Goal: Task Accomplishment & Management: Complete application form

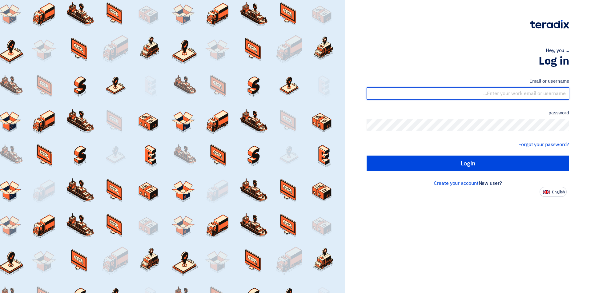
drag, startPoint x: 0, startPoint y: 0, endPoint x: 536, endPoint y: 91, distance: 544.1
click at [536, 91] on input "text" at bounding box center [468, 93] width 203 height 12
type input "[EMAIL_ADDRESS][DOMAIN_NAME]"
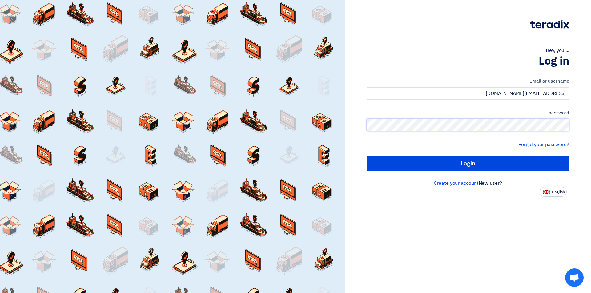
click at [367, 156] on input "Login" at bounding box center [468, 163] width 203 height 15
type input "Sign in"
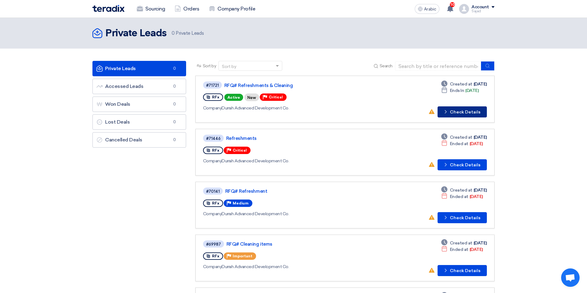
click at [463, 112] on font "Check Details" at bounding box center [465, 112] width 30 height 5
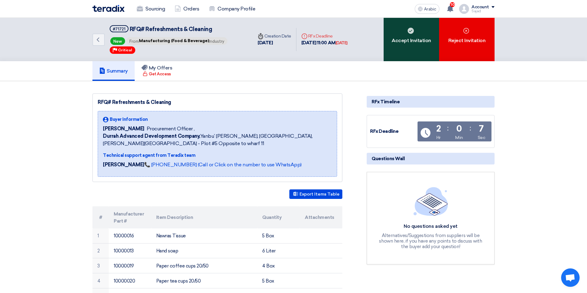
click at [408, 49] on div "Accept Invitation" at bounding box center [410, 39] width 55 height 43
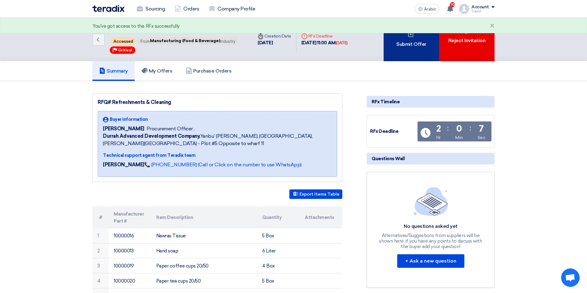
click at [412, 33] on div "You've got access to this RFx successfully ×" at bounding box center [293, 25] width 587 height 15
click at [405, 42] on font "Submit Offer" at bounding box center [411, 44] width 30 height 6
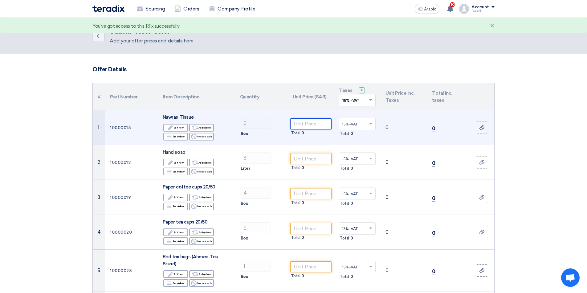
click at [316, 125] on input "number" at bounding box center [311, 124] width 42 height 11
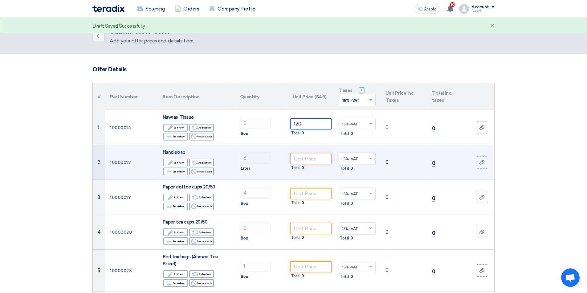
type input "120"
click at [307, 158] on input "number" at bounding box center [311, 158] width 42 height 11
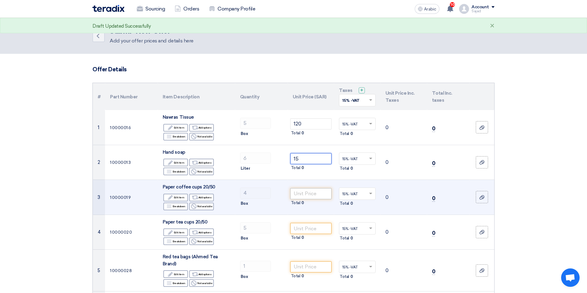
type input "15"
click at [304, 193] on input "number" at bounding box center [311, 193] width 42 height 11
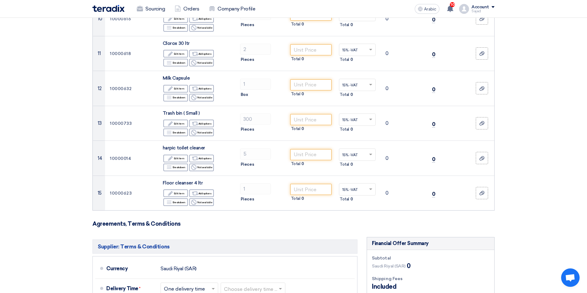
scroll to position [431, 0]
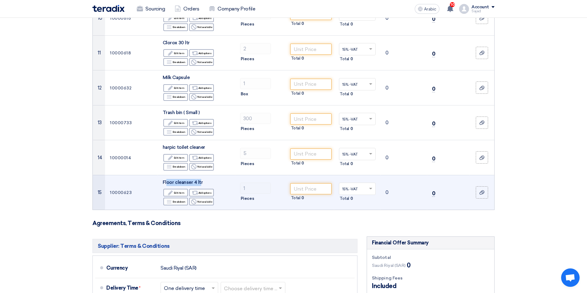
drag, startPoint x: 195, startPoint y: 183, endPoint x: 167, endPoint y: 183, distance: 27.4
click at [167, 183] on font "Floor cleanser 4 ltr" at bounding box center [183, 183] width 40 height 6
click at [211, 185] on div "Floor cleanser 4 ltr" at bounding box center [196, 182] width 67 height 7
drag, startPoint x: 211, startPoint y: 183, endPoint x: 161, endPoint y: 183, distance: 49.9
click at [161, 183] on td "Floor cleanser 4 ltr Edit Edit item Alternative Add options Breakdown Breakdown…" at bounding box center [196, 192] width 77 height 35
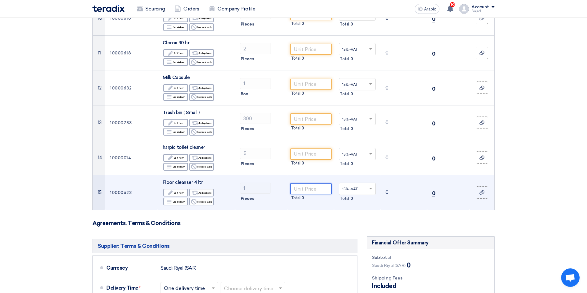
click at [306, 189] on input "number" at bounding box center [311, 189] width 42 height 11
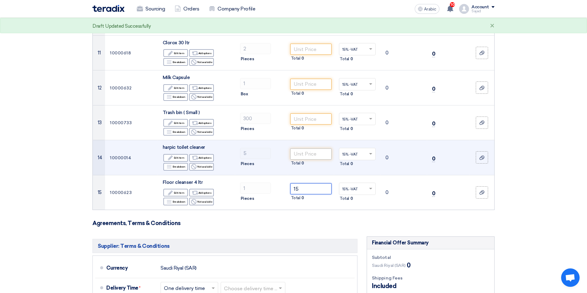
type input "15"
click at [300, 152] on input "number" at bounding box center [311, 154] width 42 height 11
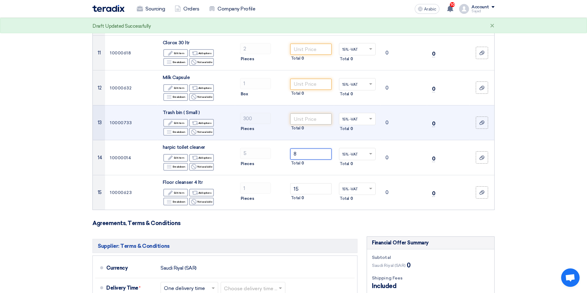
type input "8"
click at [301, 116] on input "number" at bounding box center [311, 119] width 42 height 11
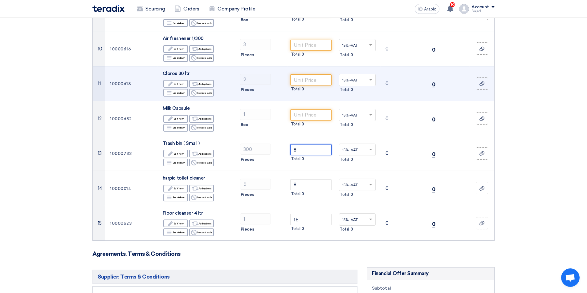
scroll to position [370, 0]
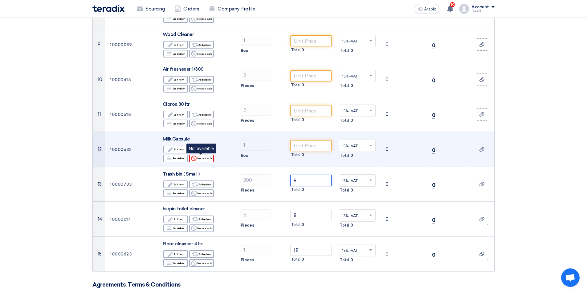
type input "8"
click at [193, 156] on icon "Reject" at bounding box center [194, 159] width 6 height 6
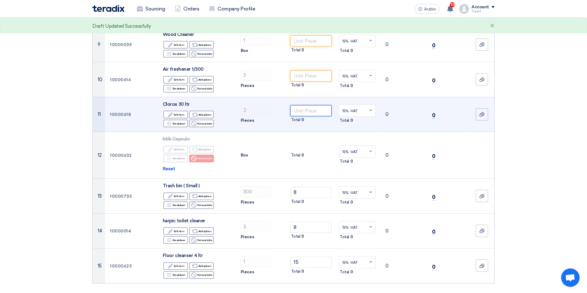
click at [321, 114] on input "number" at bounding box center [311, 110] width 42 height 11
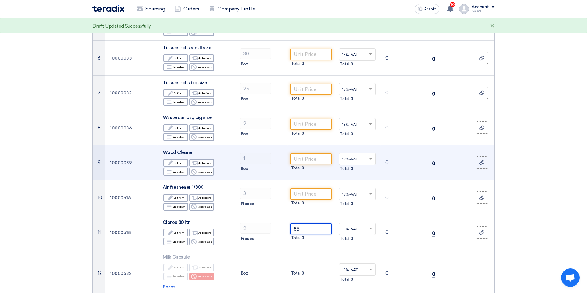
scroll to position [246, 0]
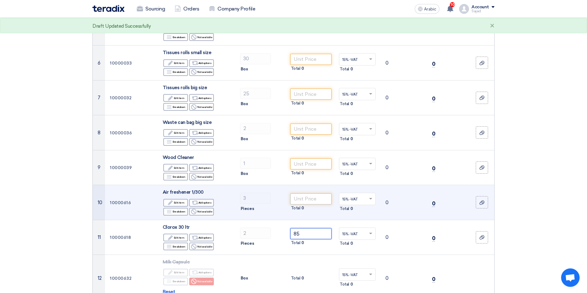
type input "85"
click at [316, 197] on input "number" at bounding box center [311, 199] width 42 height 11
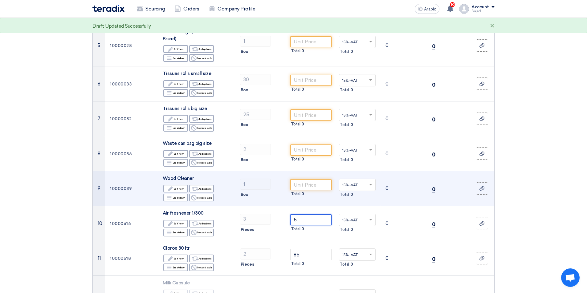
scroll to position [216, 0]
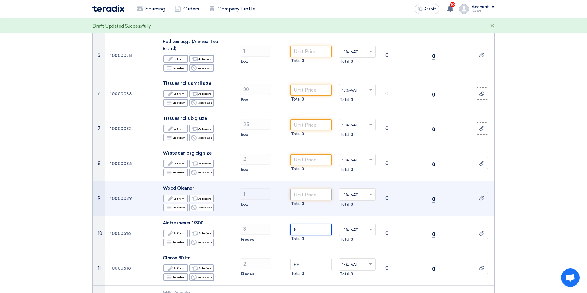
type input "5"
click at [311, 196] on input "number" at bounding box center [311, 194] width 42 height 11
click at [309, 196] on input "12" at bounding box center [311, 194] width 42 height 11
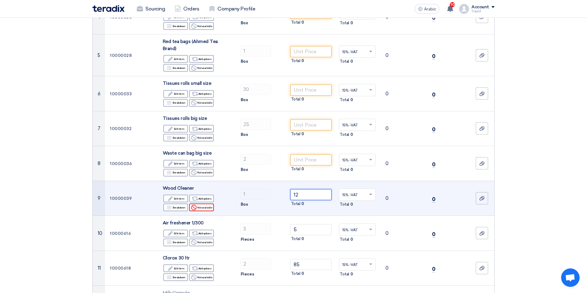
drag, startPoint x: 297, startPoint y: 195, endPoint x: 208, endPoint y: 207, distance: 90.0
click at [212, 205] on tr "9 10000039 Wood Cleaner Edit Edit item Alternative Add options Breakdown 1" at bounding box center [293, 198] width 401 height 35
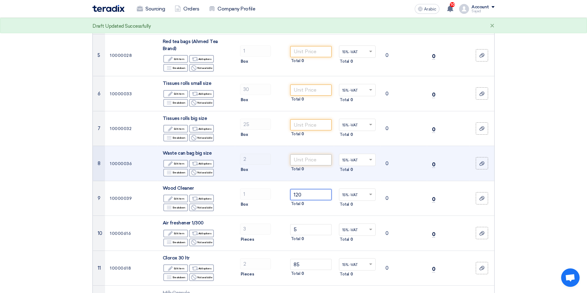
type input "120"
click at [314, 158] on input "number" at bounding box center [311, 160] width 42 height 11
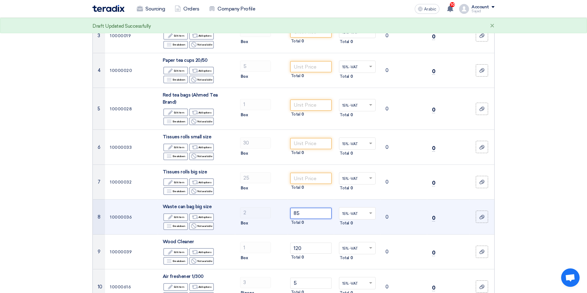
scroll to position [154, 0]
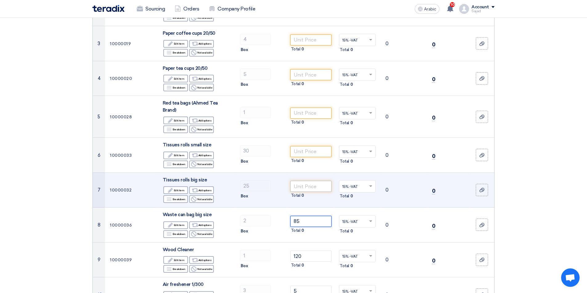
type input "85"
click at [302, 185] on input "number" at bounding box center [311, 186] width 42 height 11
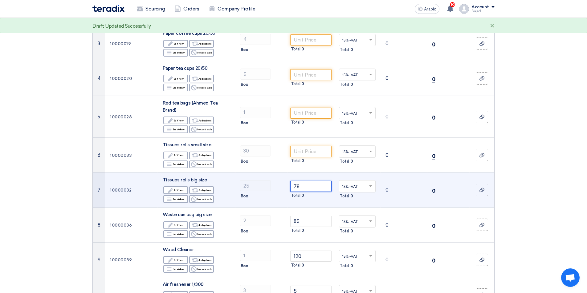
drag, startPoint x: 301, startPoint y: 185, endPoint x: 223, endPoint y: 207, distance: 82.0
click at [228, 206] on tr "7 10000032 Tissues rolls big size Edit Edit item Alternative Add options Breakd…" at bounding box center [293, 190] width 401 height 35
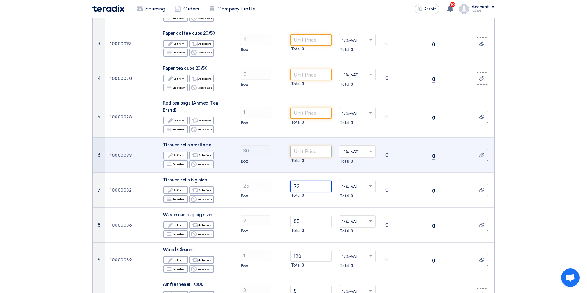
type input "72"
click at [310, 153] on input "number" at bounding box center [311, 151] width 42 height 11
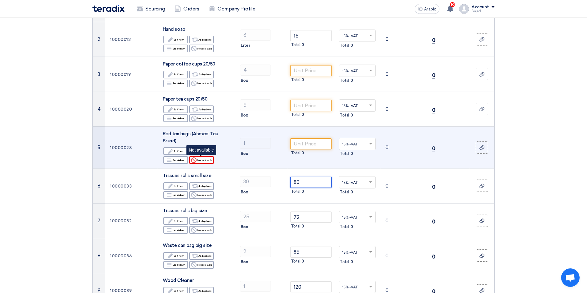
type input "80"
click at [205, 160] on font "Not available" at bounding box center [204, 160] width 15 height 3
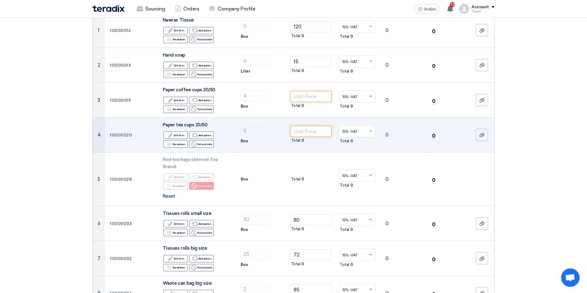
scroll to position [62, 0]
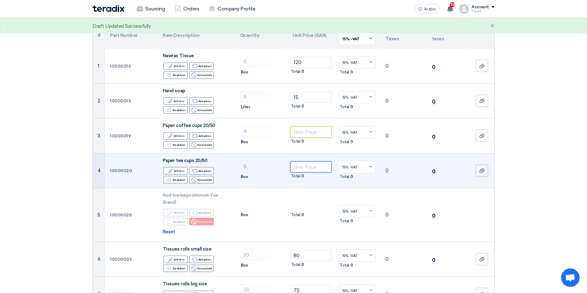
click at [301, 168] on input "number" at bounding box center [311, 167] width 42 height 11
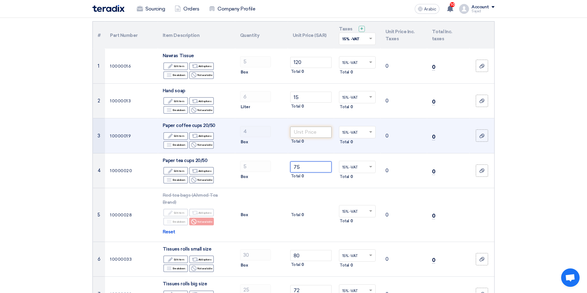
type input "75"
click at [295, 131] on input "number" at bounding box center [311, 132] width 42 height 11
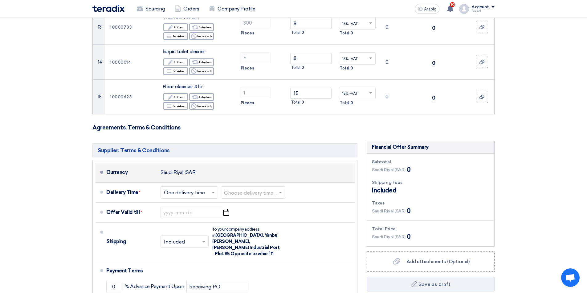
scroll to position [554, 0]
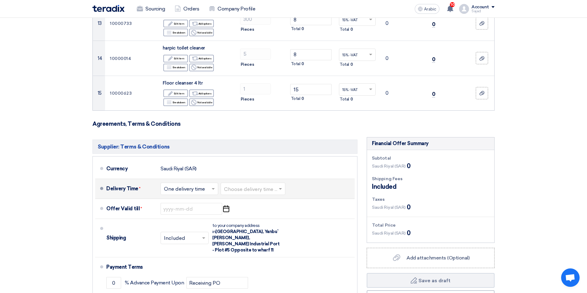
type input "100"
click at [202, 192] on input "text" at bounding box center [189, 189] width 51 height 9
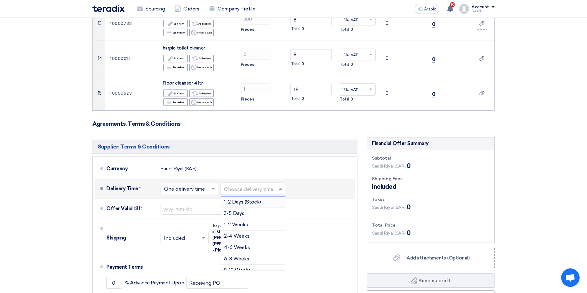
click at [226, 193] on input "text" at bounding box center [253, 189] width 59 height 9
click at [239, 216] on font "3-5 Days" at bounding box center [234, 214] width 20 height 6
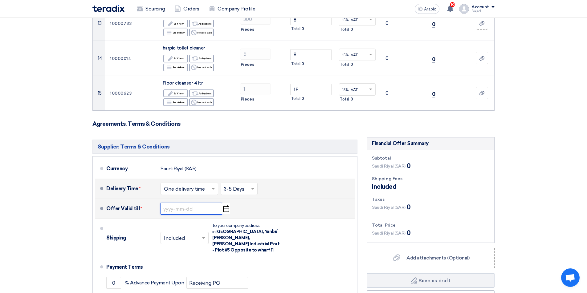
click at [181, 211] on input at bounding box center [191, 209] width 62 height 12
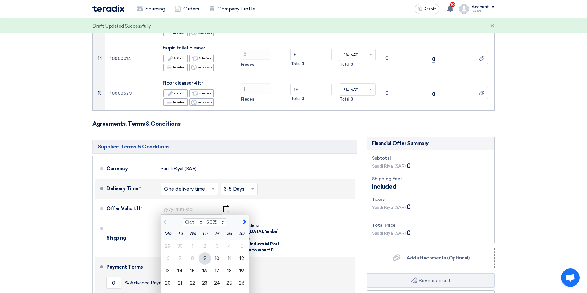
click at [204, 270] on font "16" at bounding box center [204, 271] width 5 height 6
type input "[DATE]"
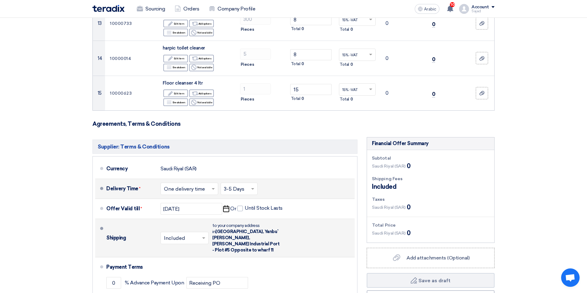
scroll to position [616, 0]
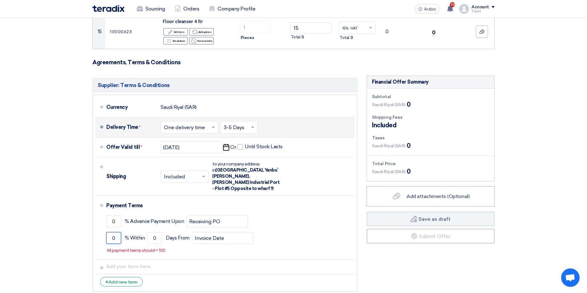
drag, startPoint x: 116, startPoint y: 233, endPoint x: 93, endPoint y: 239, distance: 23.8
click at [95, 236] on ul "Currency [GEOGRAPHIC_DATA] (SAR) Delivery Time * Choose delivery time ... × One…" at bounding box center [224, 193] width 265 height 197
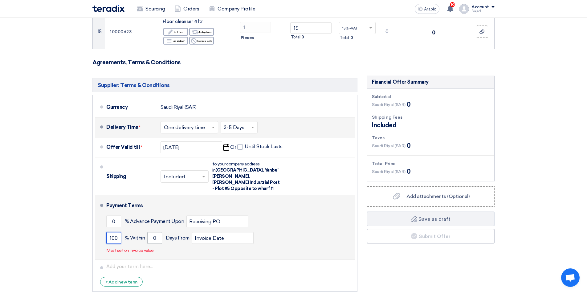
type input "100"
drag, startPoint x: 151, startPoint y: 233, endPoint x: 131, endPoint y: 237, distance: 20.4
click at [132, 236] on div "100 % [DATE] From Invoice Date" at bounding box center [229, 238] width 246 height 17
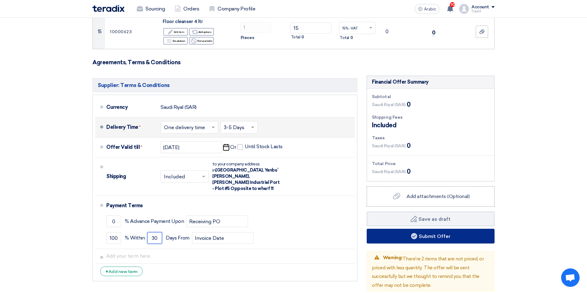
type input "30"
click at [433, 234] on font "Submit Offer" at bounding box center [434, 237] width 32 height 6
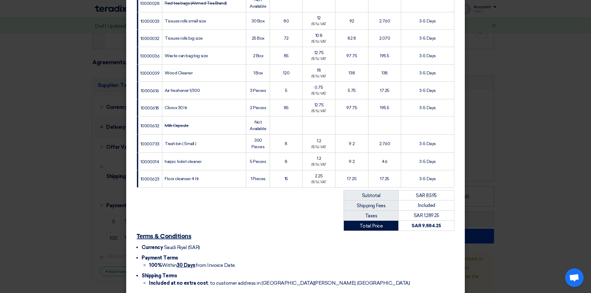
scroll to position [229, 0]
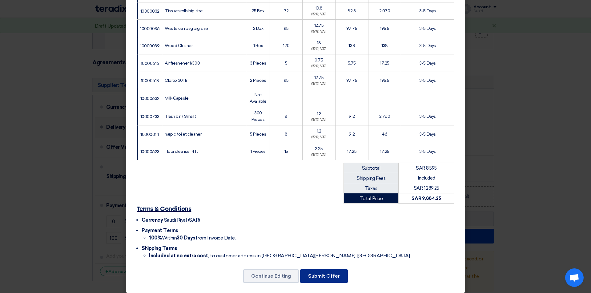
click at [326, 273] on font "Submit Offer" at bounding box center [324, 276] width 32 height 6
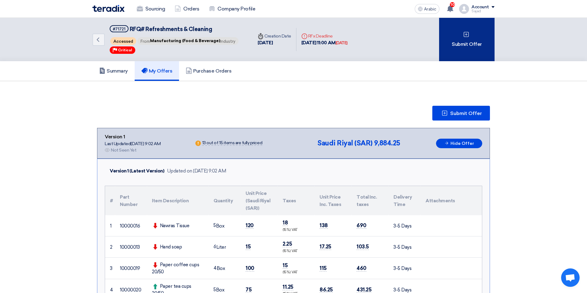
click at [460, 34] on div "Submit Offer" at bounding box center [466, 39] width 55 height 43
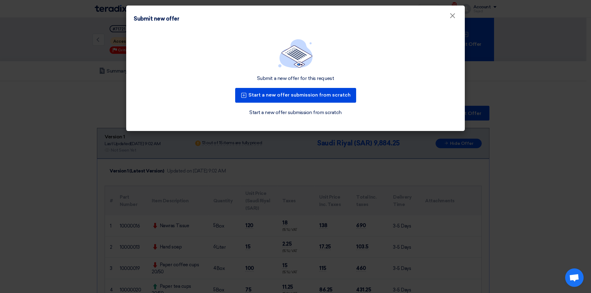
click at [303, 160] on modal-container "Submit new offer × Submit a new offer for this request Start a new offer submis…" at bounding box center [295, 146] width 591 height 293
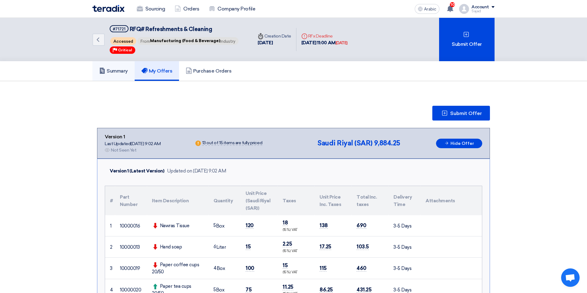
click at [105, 74] on icon at bounding box center [102, 71] width 6 height 6
